Goal: Task Accomplishment & Management: Complete application form

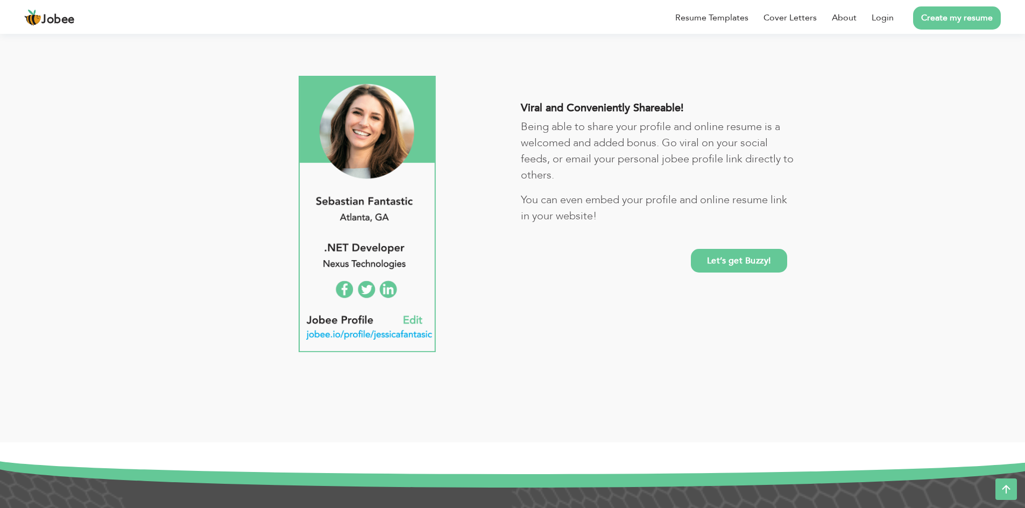
scroll to position [915, 0]
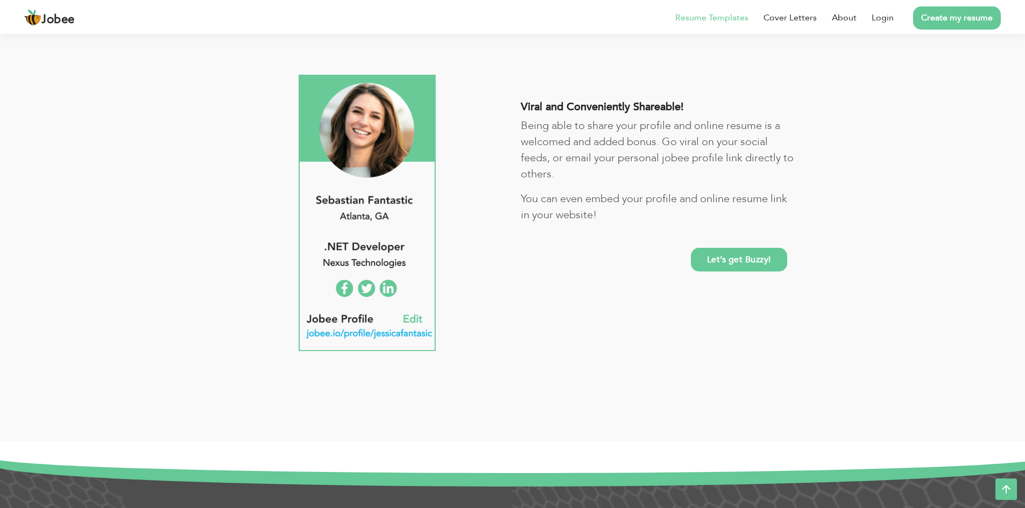
click at [721, 9] on li "Resume Templates" at bounding box center [704, 18] width 88 height 28
click at [719, 16] on link "Resume Templates" at bounding box center [711, 17] width 73 height 13
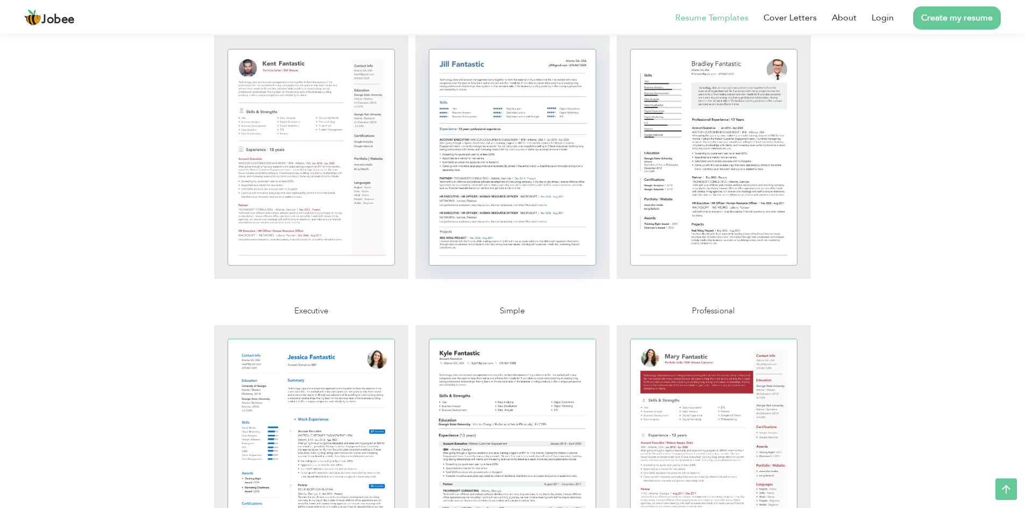
scroll to position [108, 0]
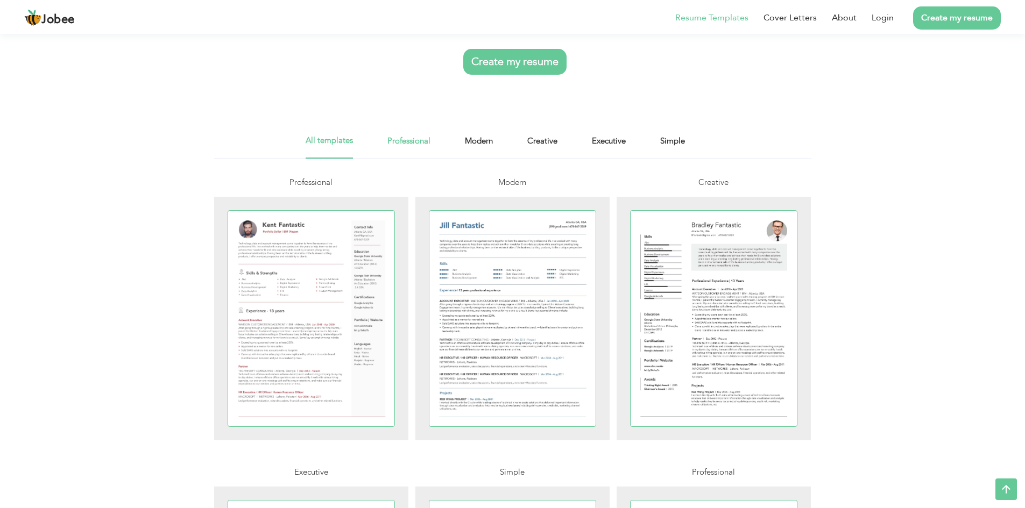
click at [424, 148] on link "Professional" at bounding box center [408, 146] width 43 height 24
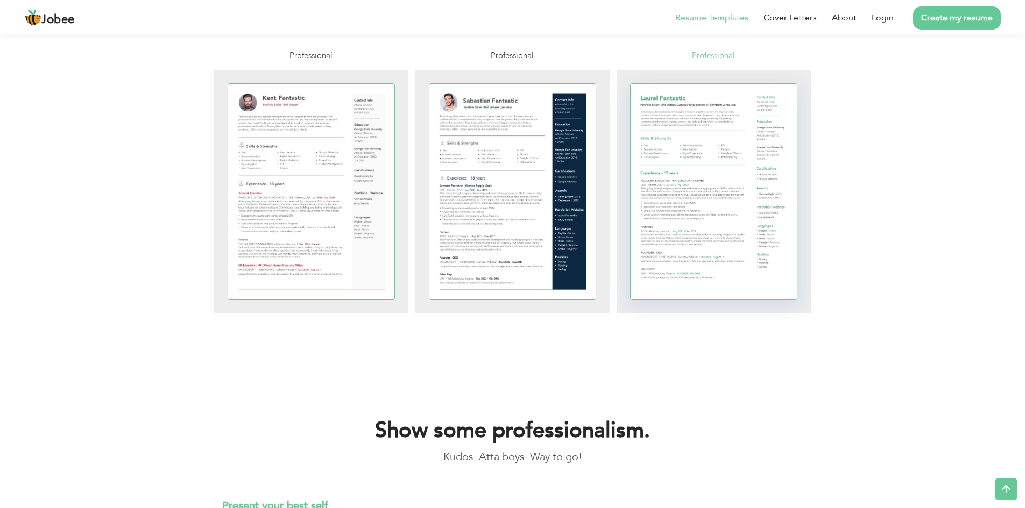
scroll to position [538, 0]
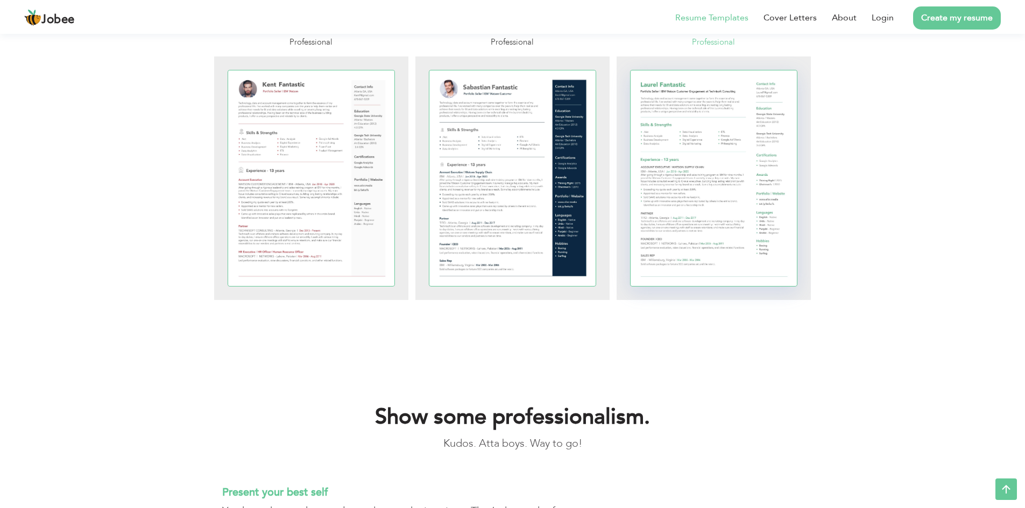
click at [661, 178] on div at bounding box center [714, 178] width 167 height 216
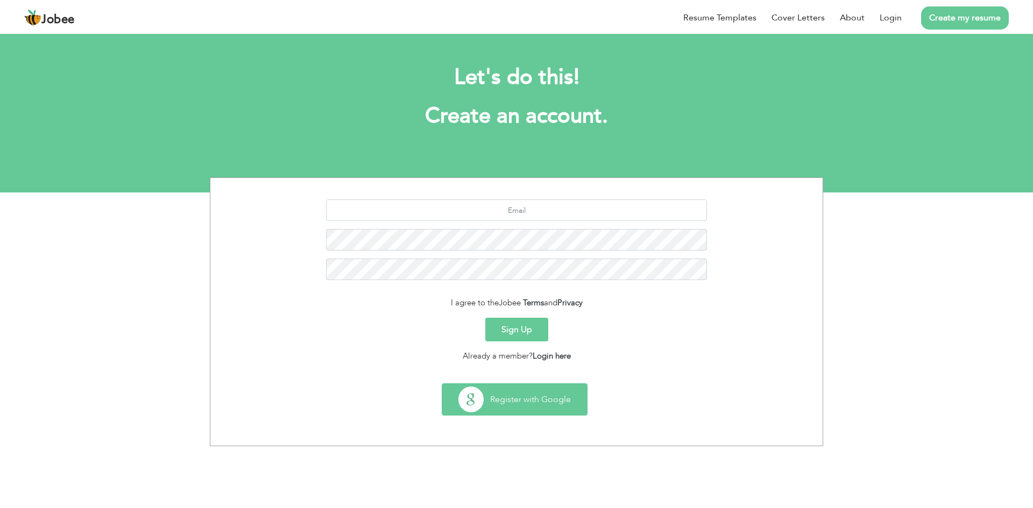
click at [553, 403] on button "Register with Google" at bounding box center [514, 399] width 145 height 31
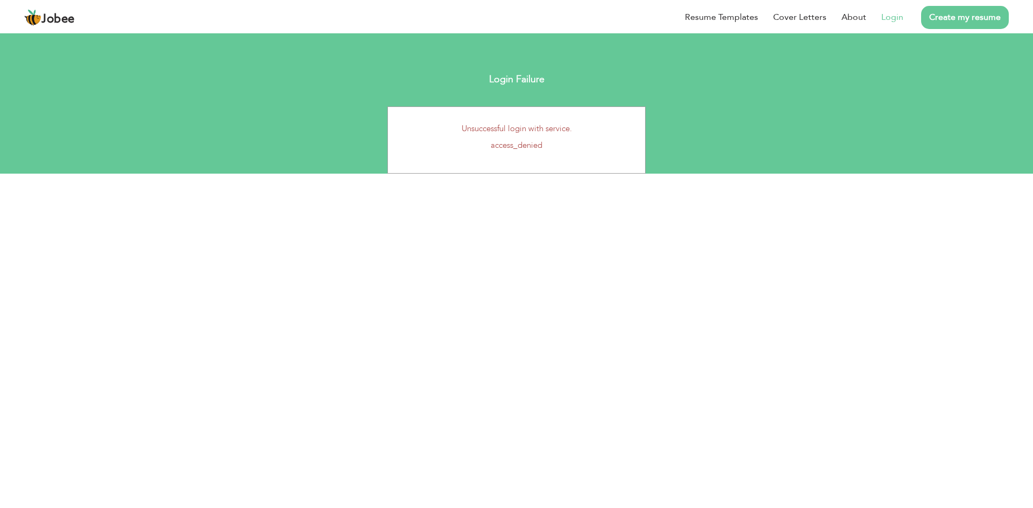
click at [547, 154] on div "Unsuccessful login with service. access_denied" at bounding box center [516, 140] width 258 height 67
click at [543, 121] on div "Unsuccessful login with service. access_denied" at bounding box center [516, 140] width 258 height 67
